Goal: Information Seeking & Learning: Learn about a topic

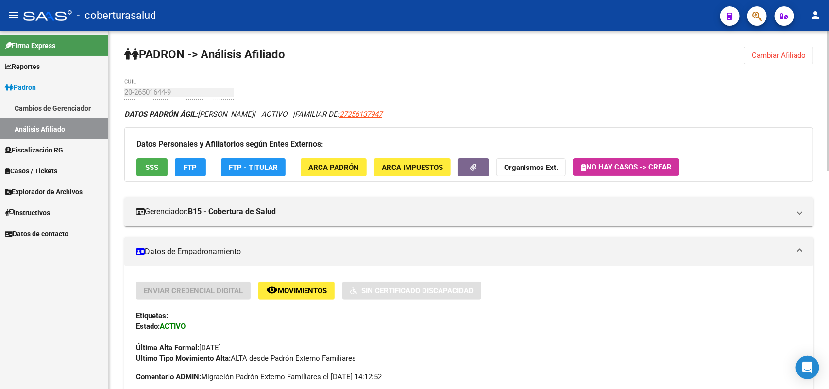
click at [770, 52] on span "Cambiar Afiliado" at bounding box center [778, 55] width 54 height 9
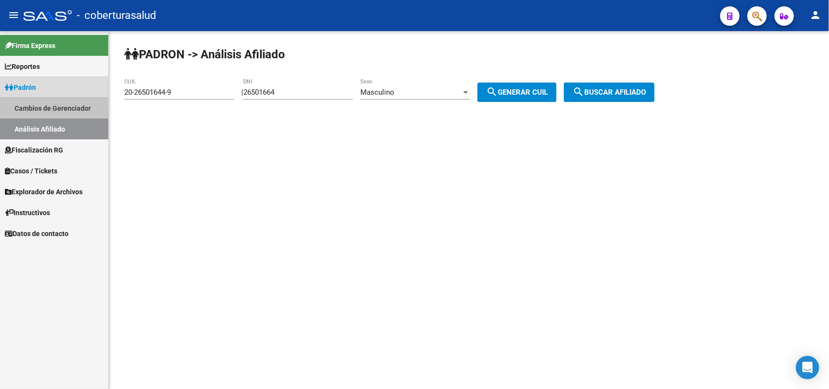
click at [36, 106] on link "Cambios de Gerenciador" at bounding box center [54, 108] width 108 height 21
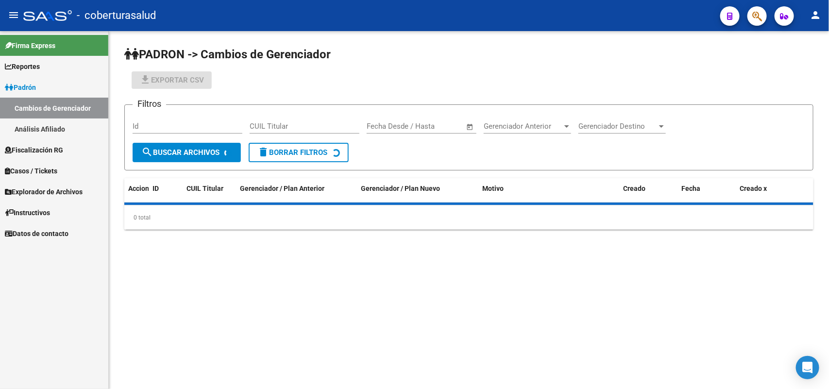
click at [36, 87] on span "Padrón" at bounding box center [20, 87] width 31 height 11
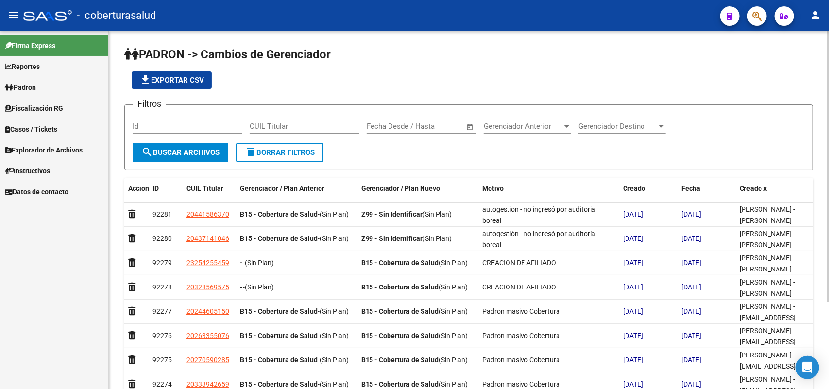
click at [49, 104] on span "Fiscalización RG" at bounding box center [34, 108] width 58 height 11
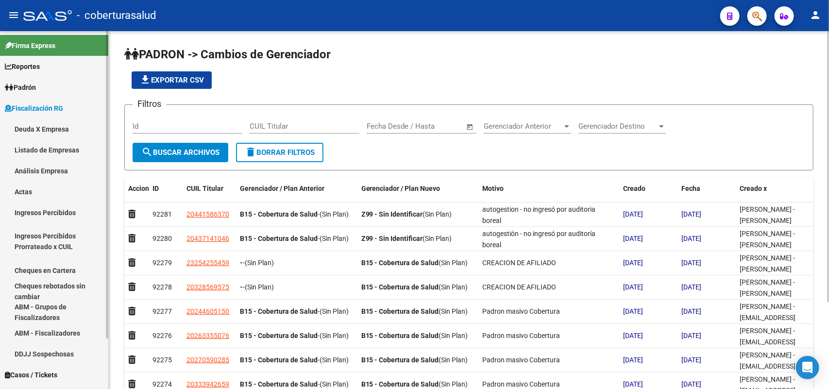
click at [51, 166] on link "Análisis Empresa" at bounding box center [54, 170] width 108 height 21
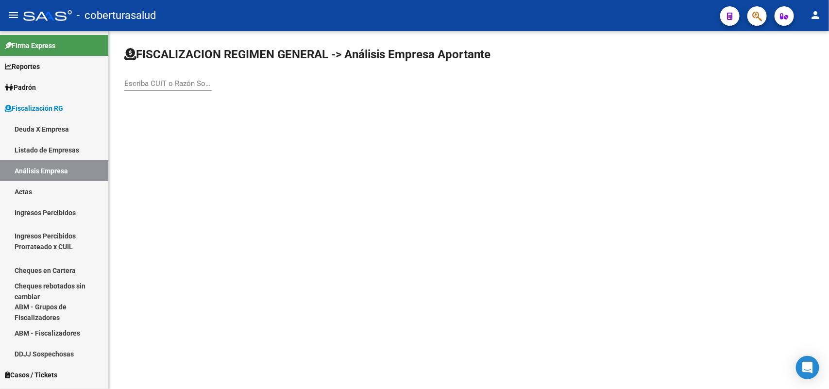
click at [164, 75] on div "Escriba CUIT o Razón Social para buscar" at bounding box center [167, 80] width 87 height 21
paste input "33714037469"
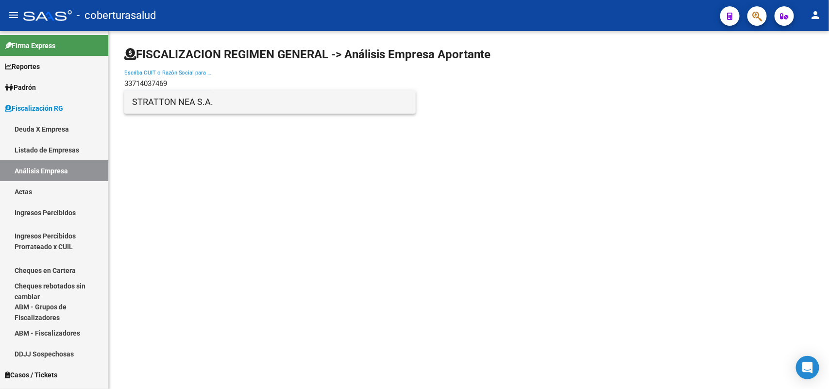
type input "33714037469"
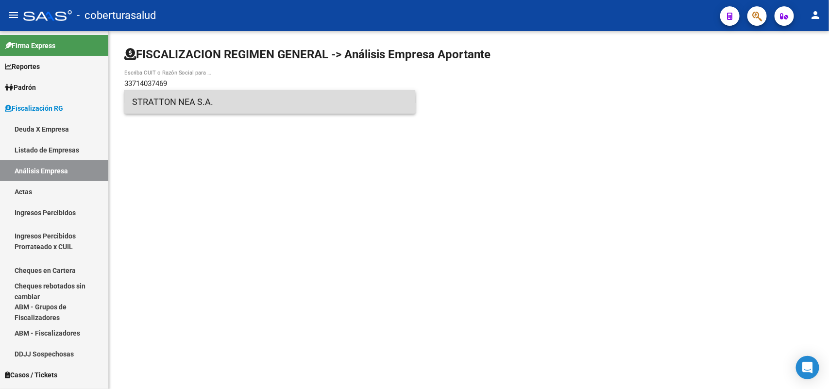
click at [163, 109] on span "STRATTON NEA S.A." at bounding box center [270, 101] width 276 height 23
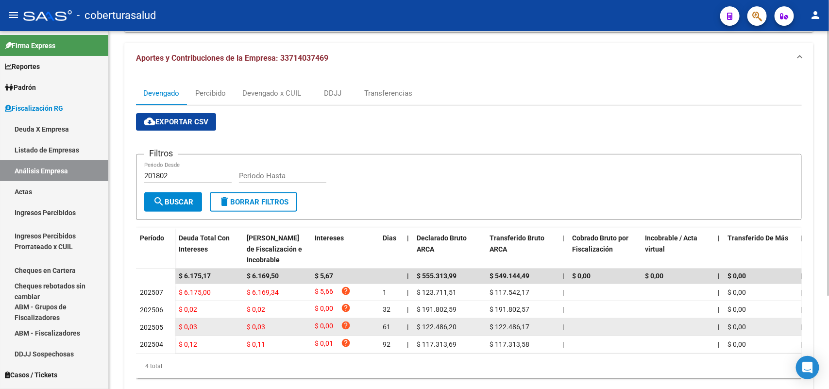
scroll to position [125, 0]
